Goal: Task Accomplishment & Management: Manage account settings

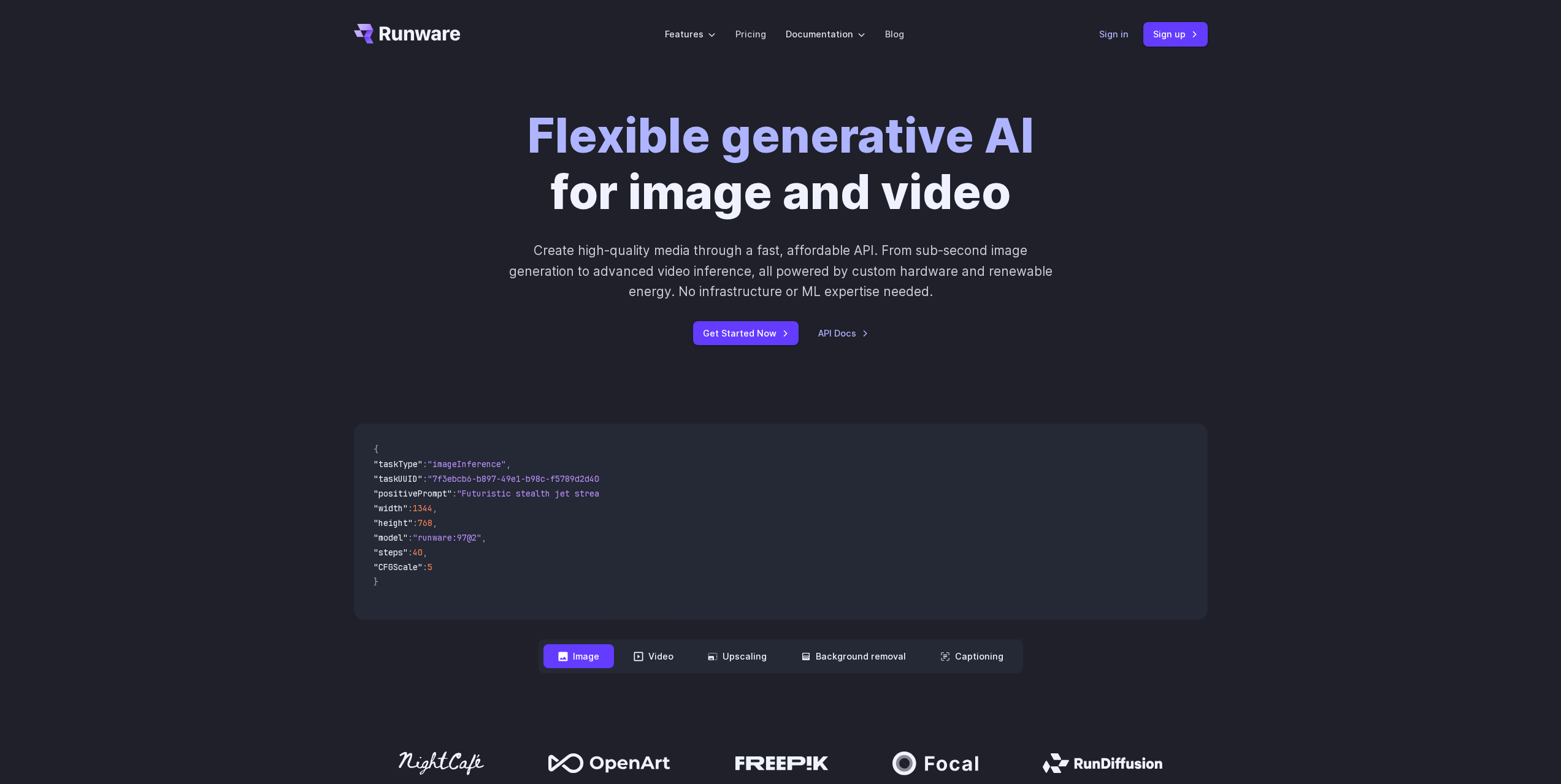
click at [1117, 35] on link "Sign in" at bounding box center [1114, 34] width 30 height 14
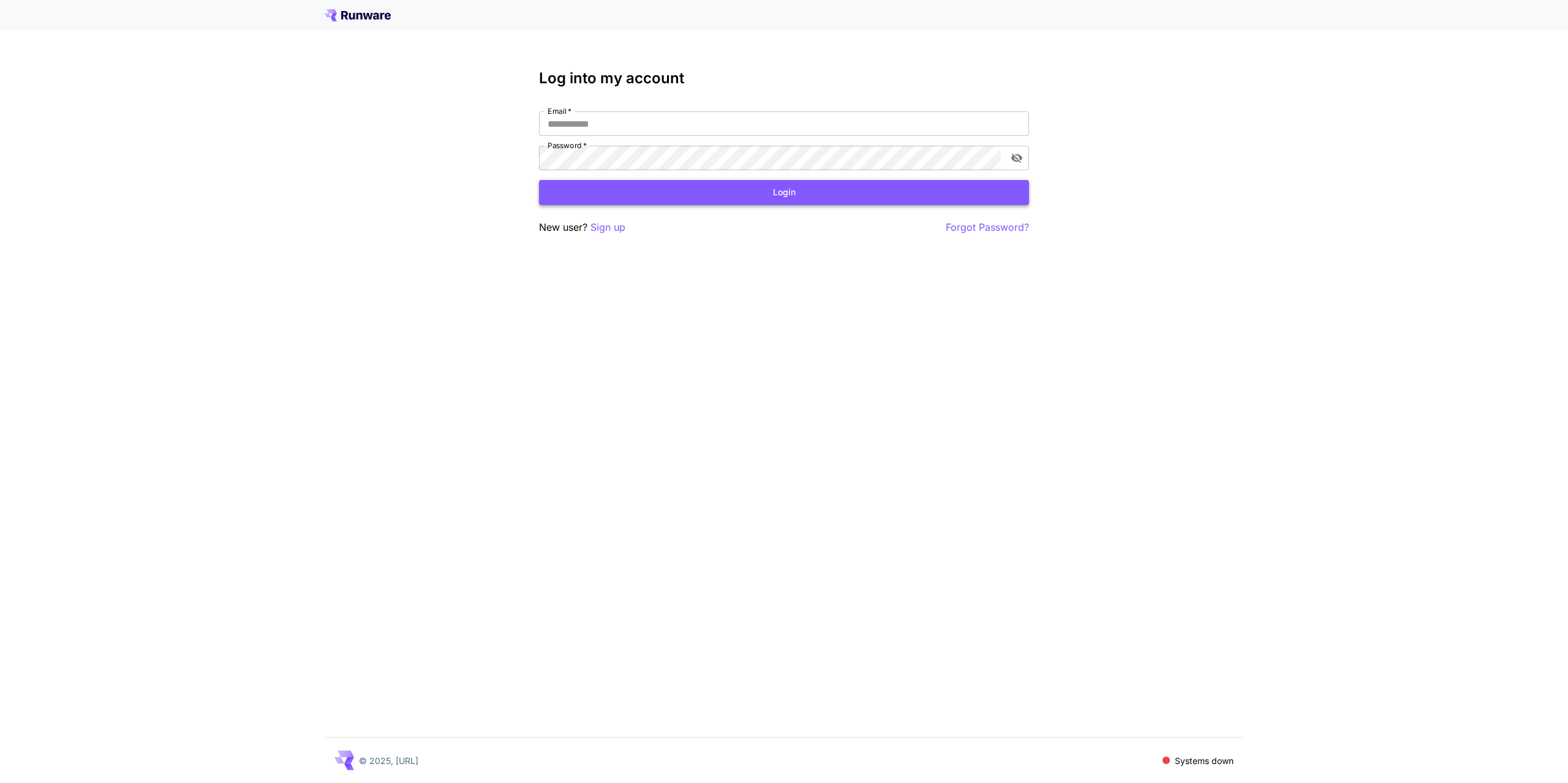
type input "**********"
click at [825, 194] on button "Login" at bounding box center [784, 192] width 490 height 25
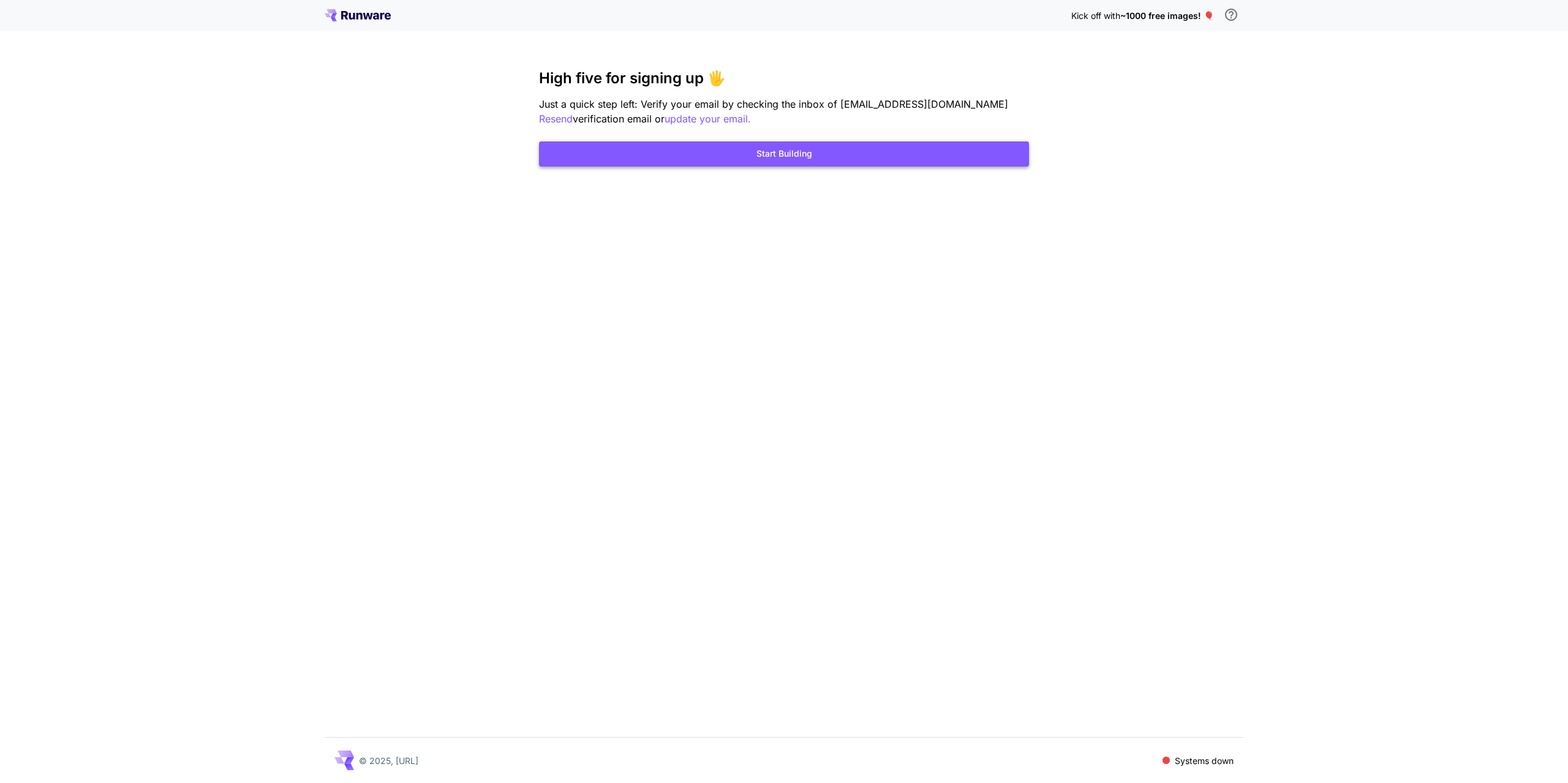
click at [809, 161] on button "Start Building" at bounding box center [784, 154] width 490 height 25
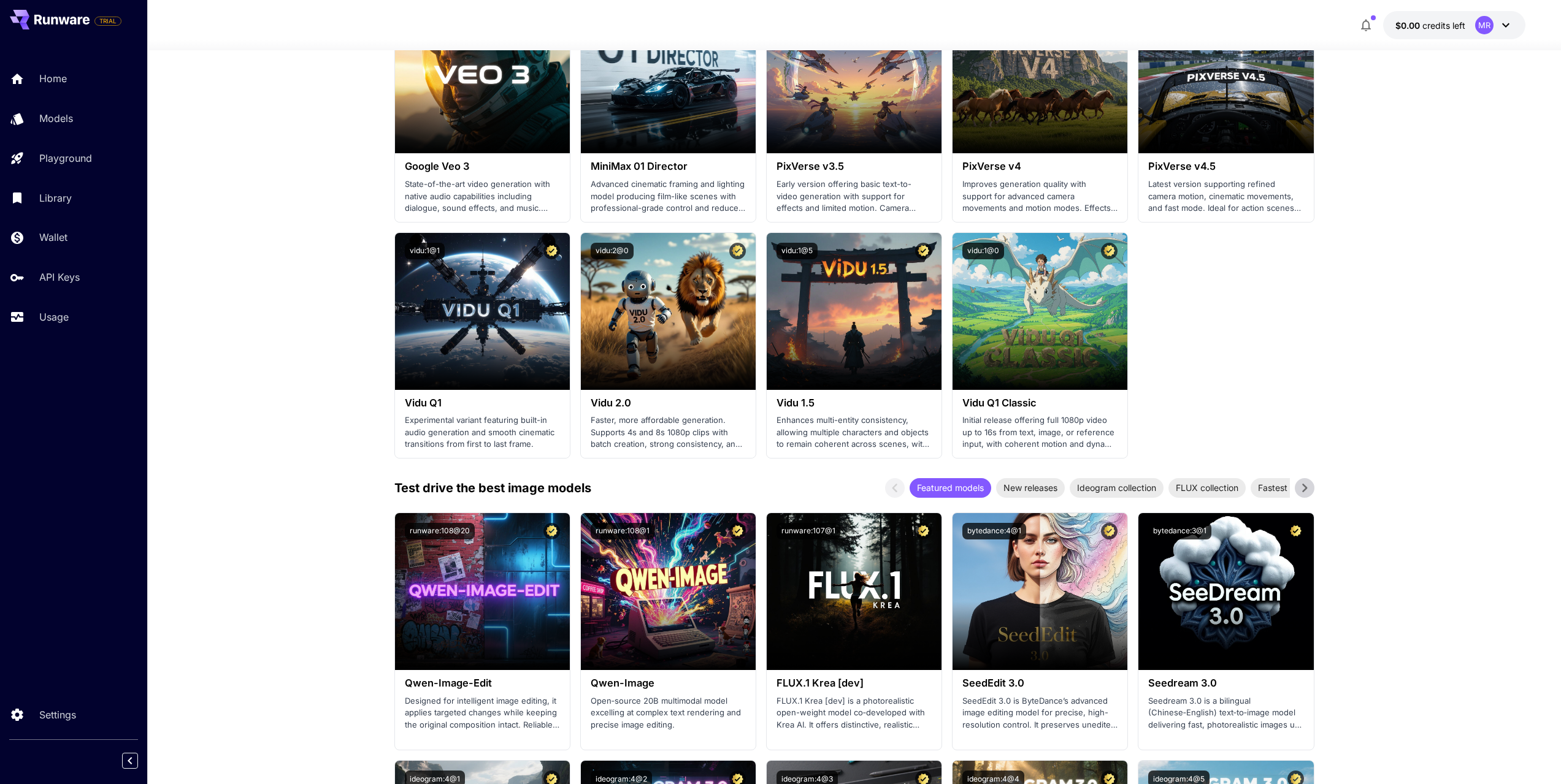
scroll to position [1042, 0]
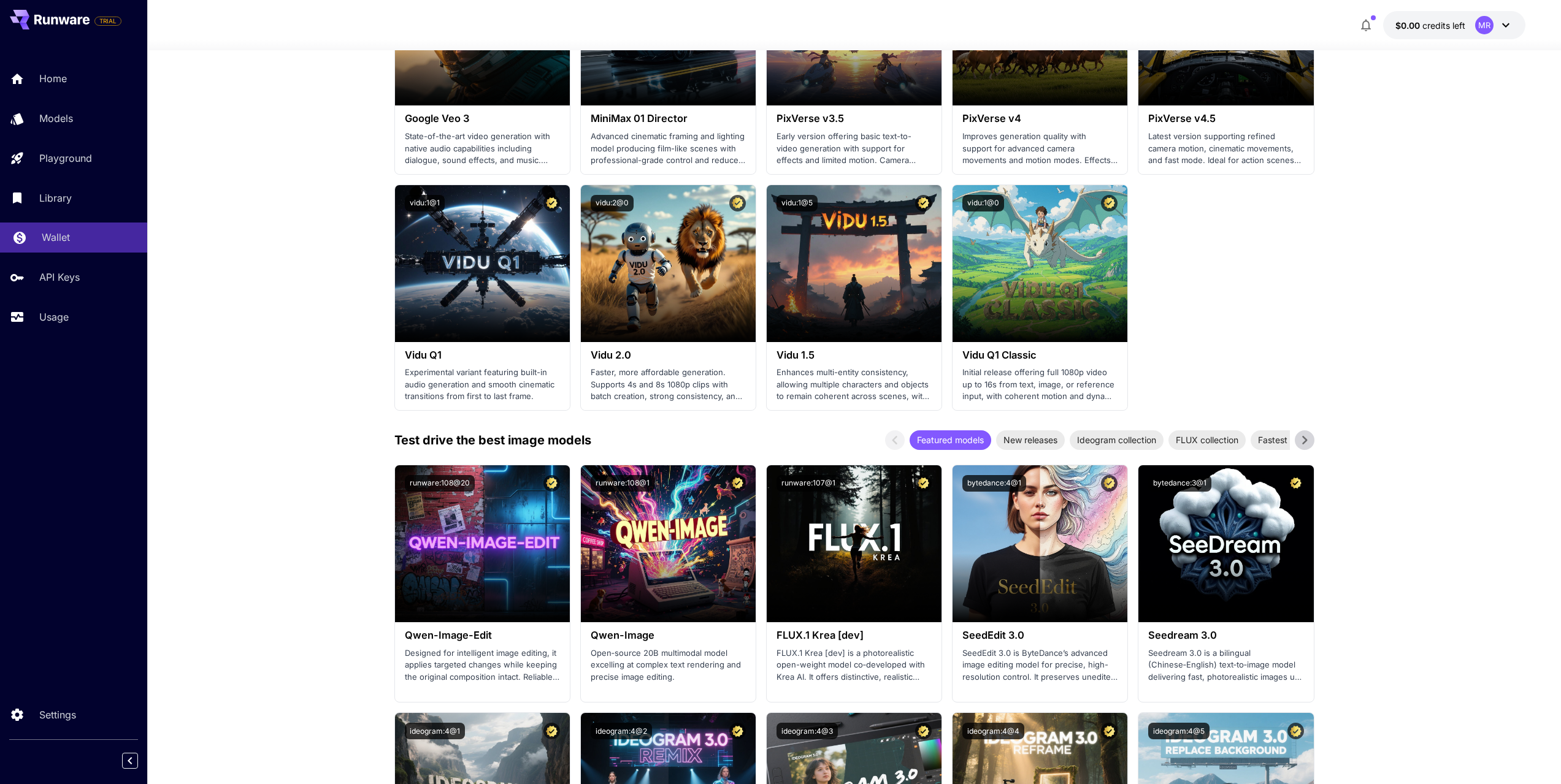
click at [77, 241] on div "Wallet" at bounding box center [89, 237] width 95 height 15
